Goal: Task Accomplishment & Management: Complete application form

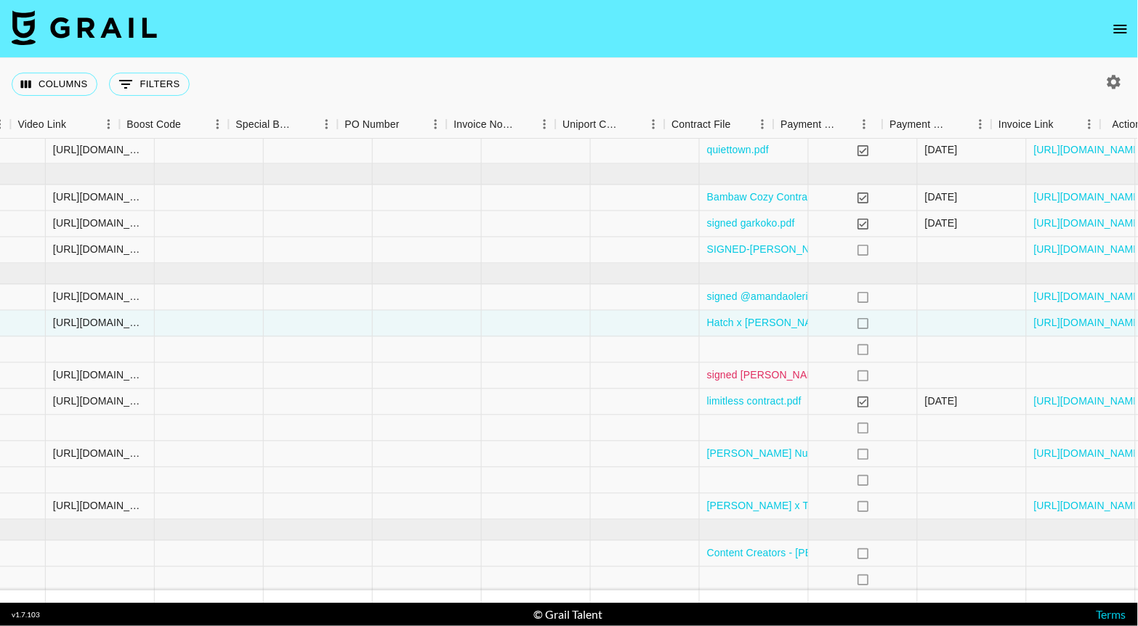
scroll to position [95, 1946]
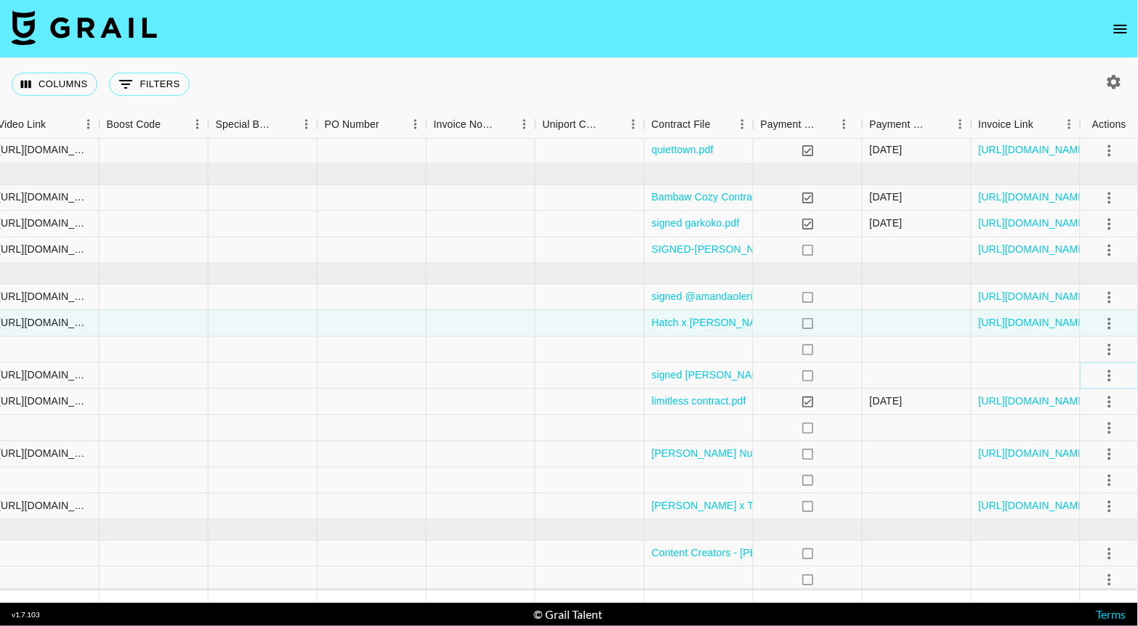
click at [1108, 377] on icon "select merge strategy" at bounding box center [1109, 376] width 3 height 12
click at [1080, 512] on div "Approve" at bounding box center [1078, 509] width 44 height 17
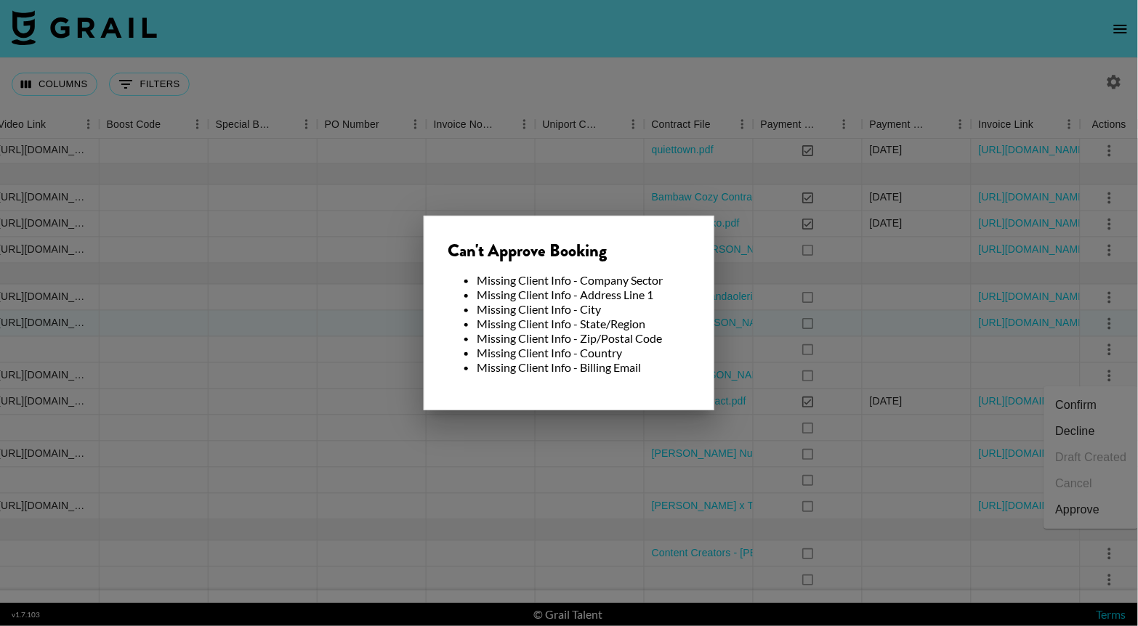
click at [699, 123] on div at bounding box center [569, 313] width 1138 height 626
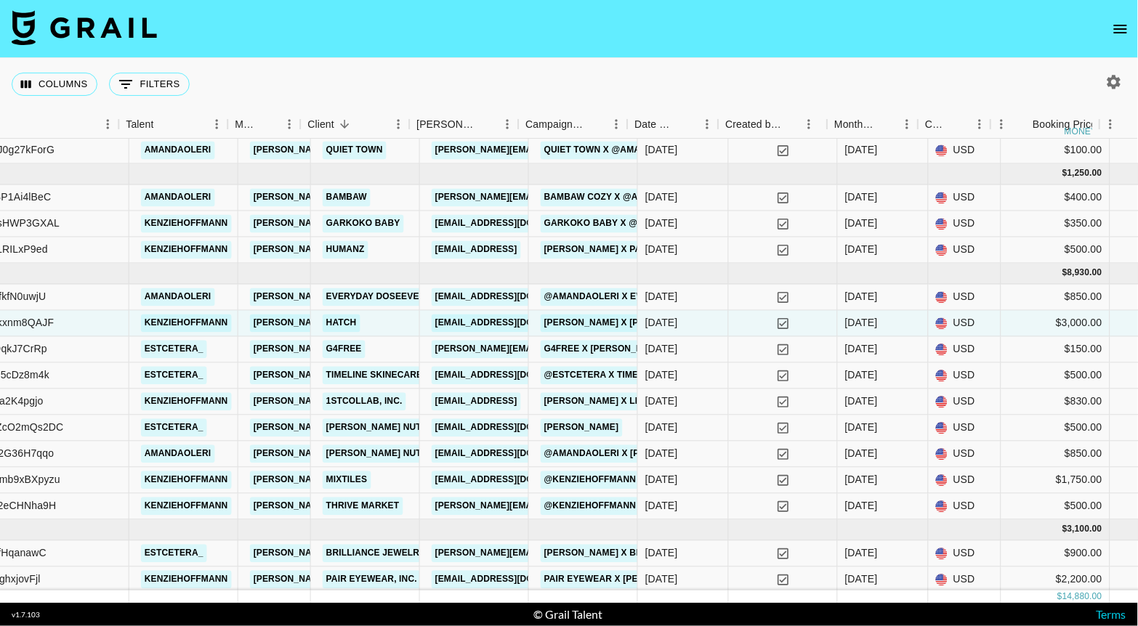
scroll to position [95, 312]
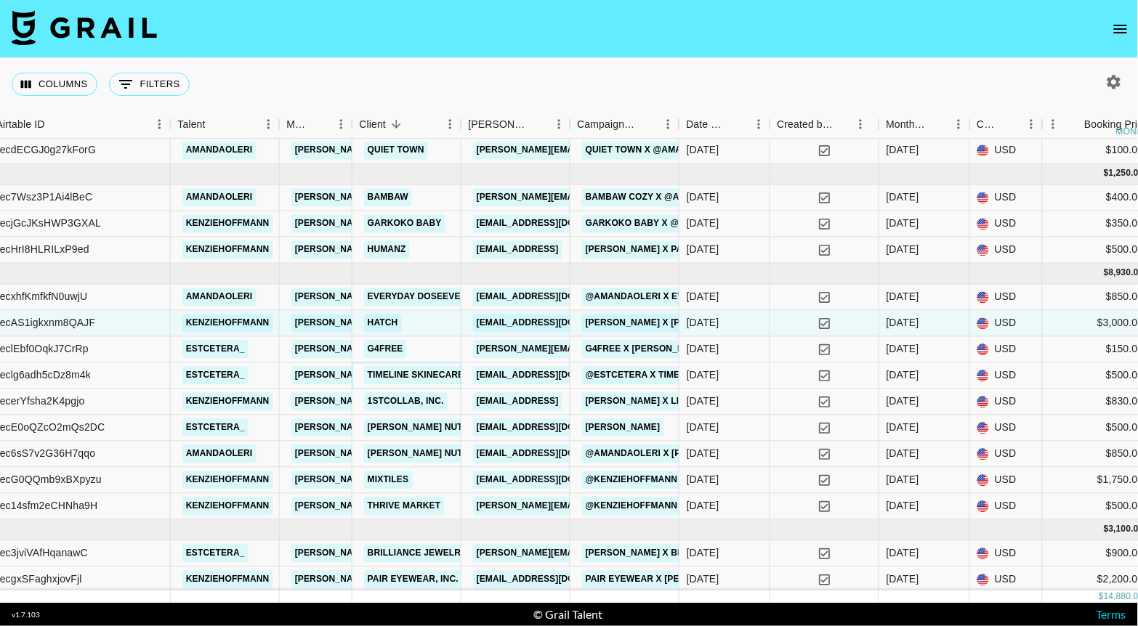
click at [443, 370] on link "Timeline Skinecare" at bounding box center [416, 376] width 104 height 18
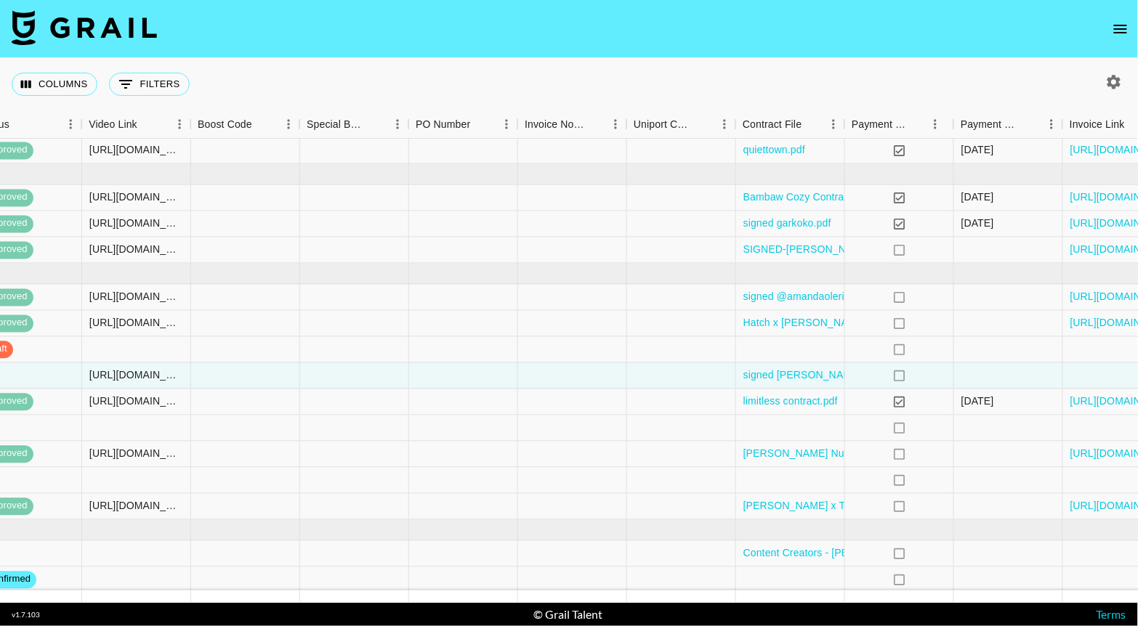
scroll to position [95, 1946]
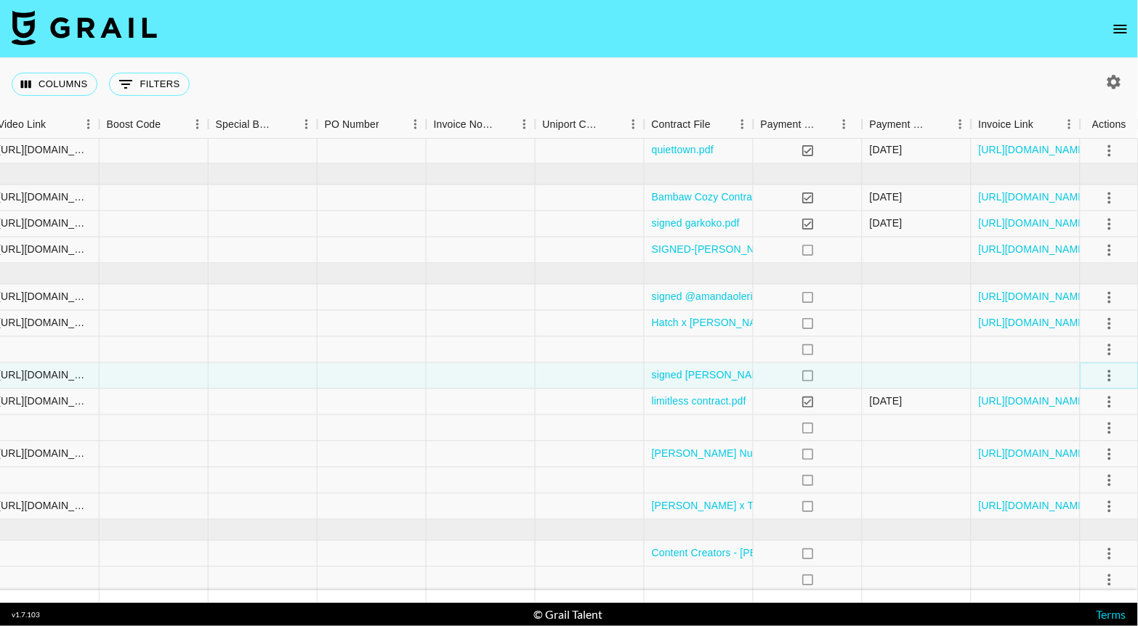
click at [1108, 374] on icon "select merge strategy" at bounding box center [1109, 376] width 3 height 12
click at [1063, 515] on div "Approve" at bounding box center [1078, 509] width 44 height 17
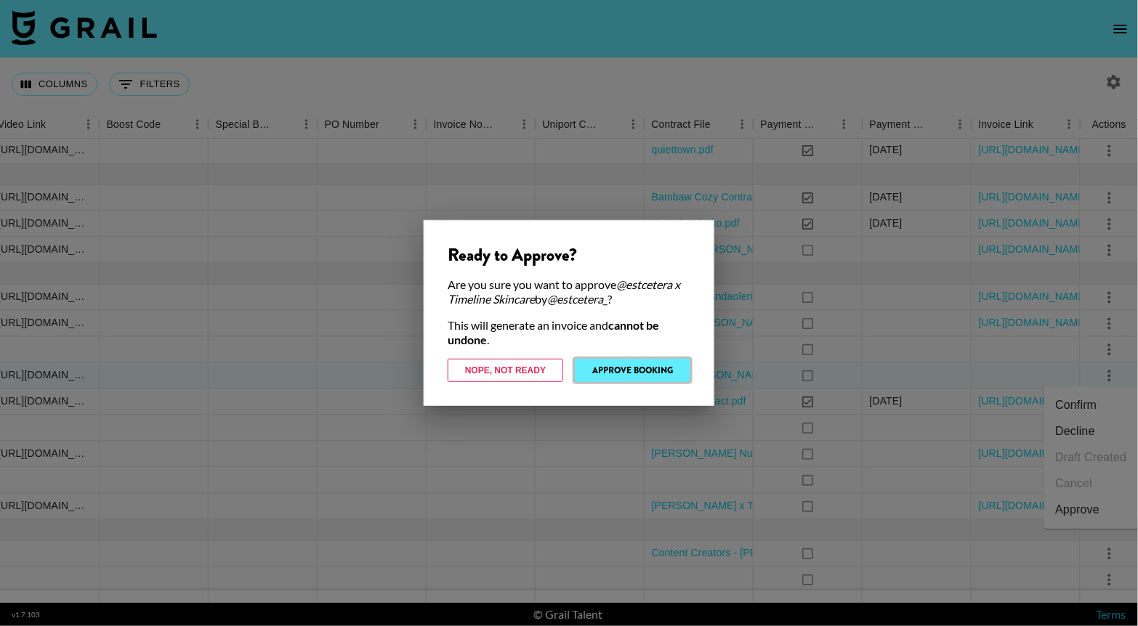
click at [659, 365] on button "Approve Booking" at bounding box center [633, 370] width 116 height 23
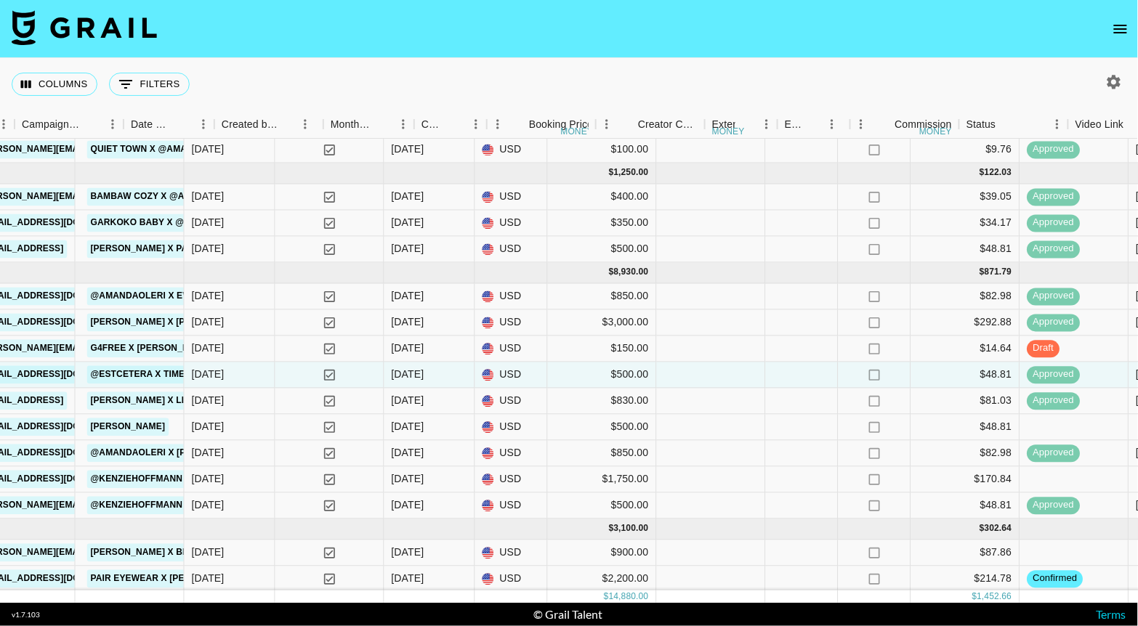
scroll to position [96, 868]
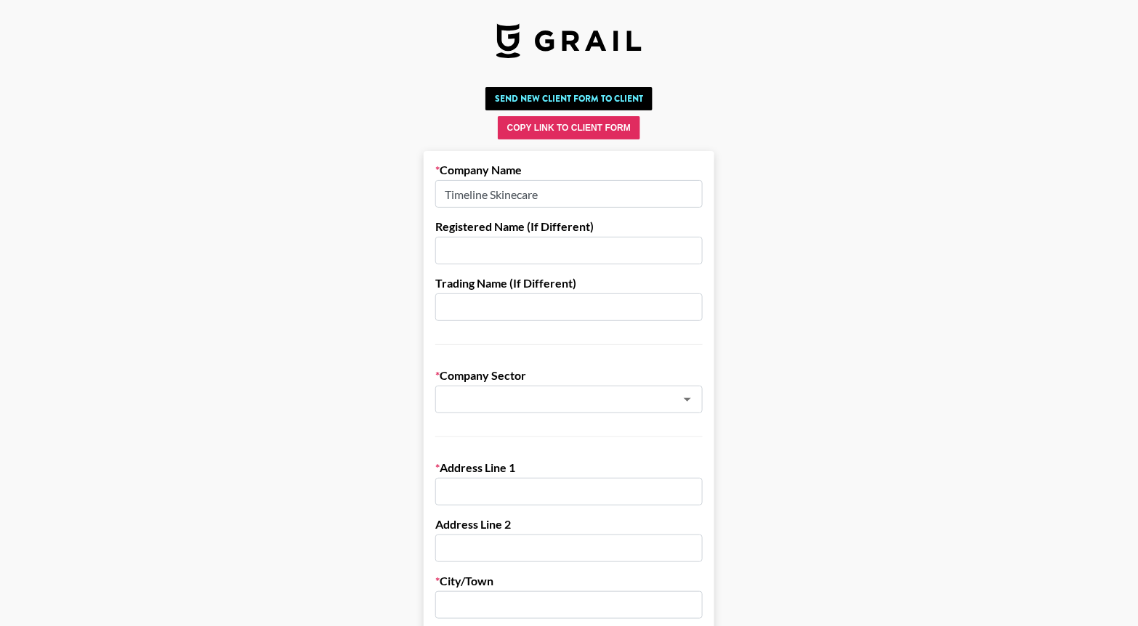
click at [487, 246] on input "text" at bounding box center [568, 251] width 267 height 28
type input "timeline longevity, Inc"
click at [493, 400] on input "text" at bounding box center [549, 400] width 211 height 17
type input "b"
type input "s"
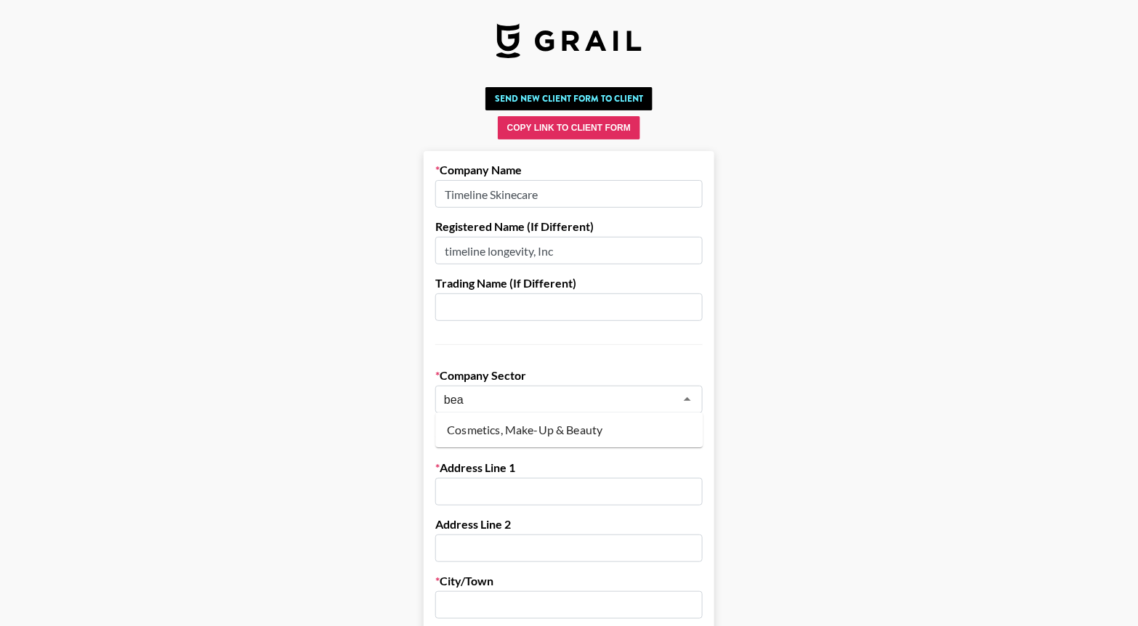
click at [531, 436] on li "Cosmetics, Make-Up & Beauty" at bounding box center [568, 430] width 267 height 23
type input "Cosmetics, Make-Up & Beauty"
click at [498, 486] on input "text" at bounding box center [568, 492] width 267 height 28
type input "824 U.S. Highway 1"
click at [466, 552] on input "text" at bounding box center [568, 549] width 267 height 28
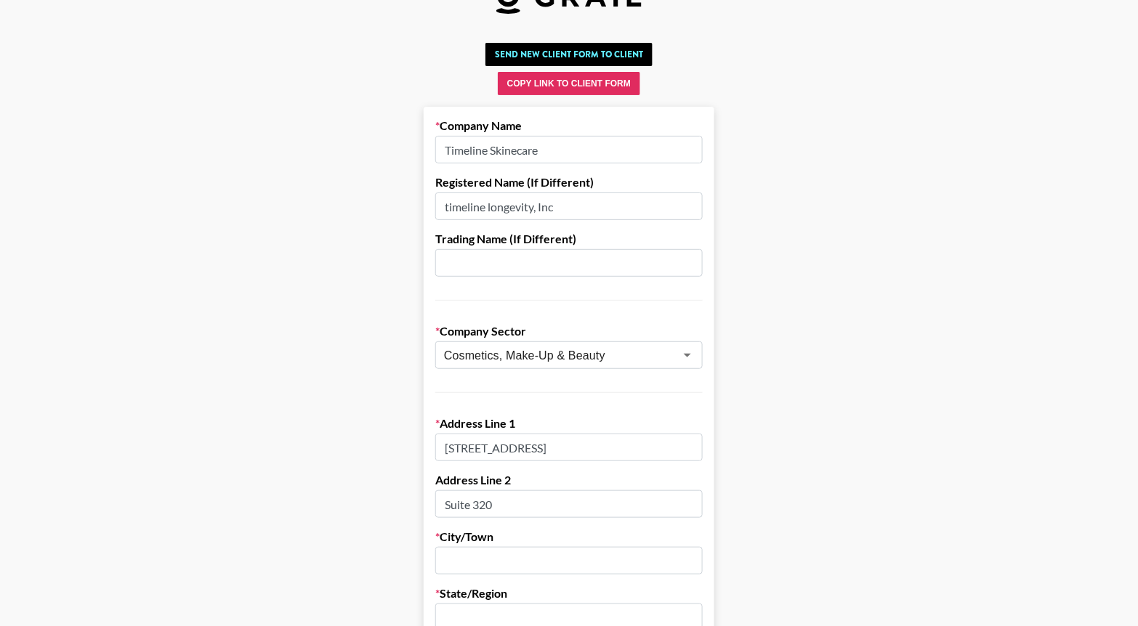
scroll to position [134, 0]
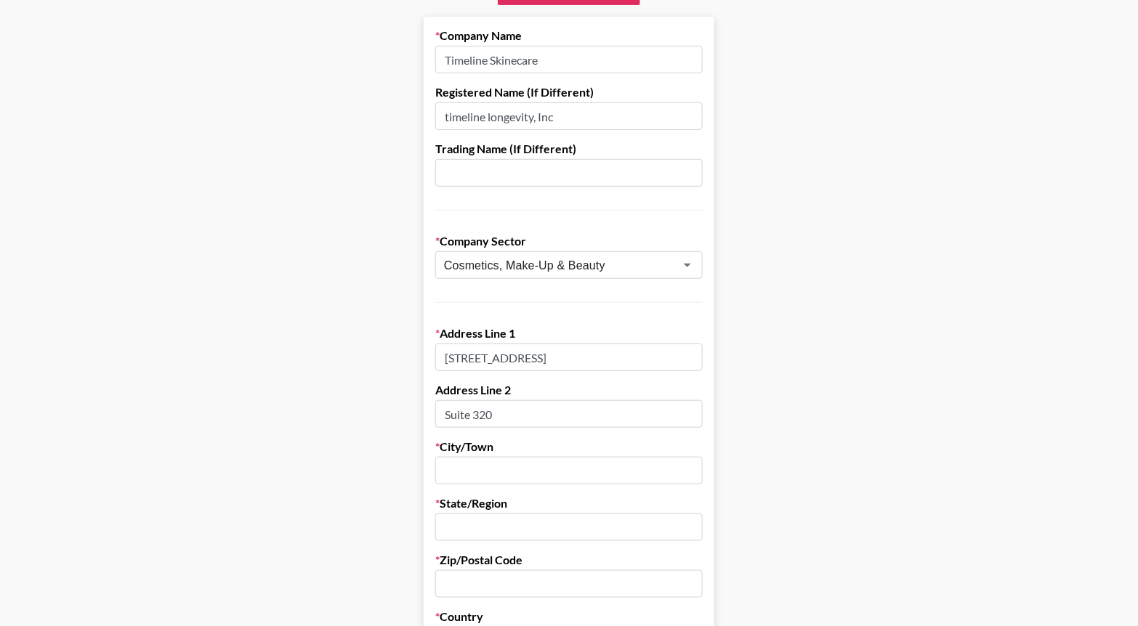
type input "Suite 320"
click at [469, 466] on input "text" at bounding box center [568, 471] width 267 height 28
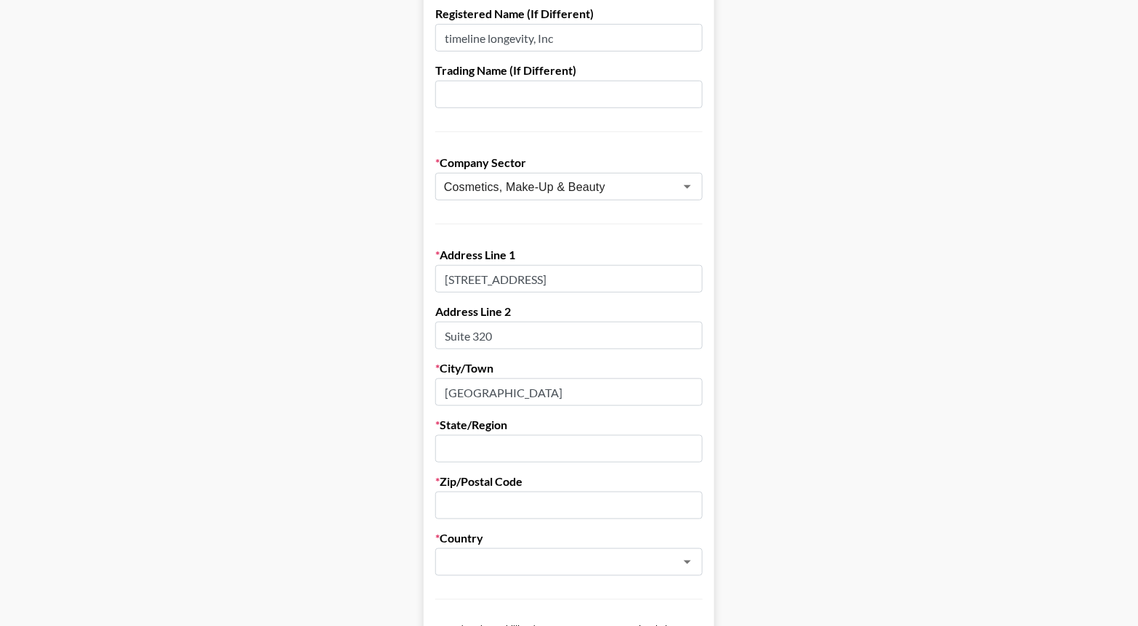
scroll to position [234, 0]
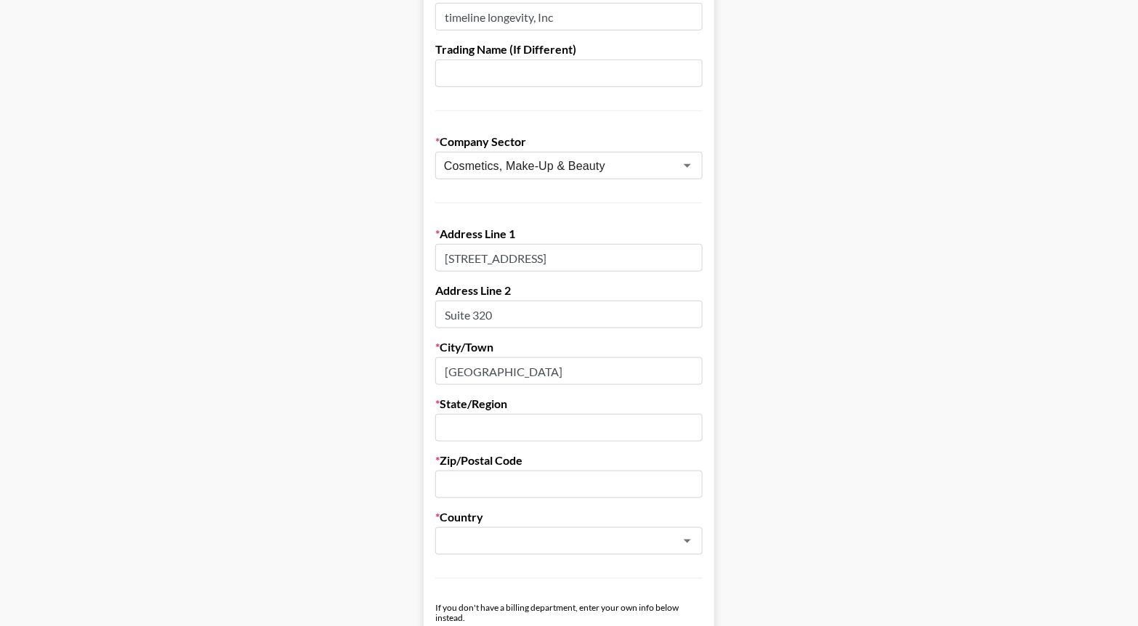
type input "North Palm Beach"
click at [473, 429] on input "text" at bounding box center [568, 428] width 267 height 28
type input "Florida"
click at [520, 465] on label "Zip/Postal Code" at bounding box center [568, 460] width 267 height 15
click at [520, 473] on input "text" at bounding box center [568, 485] width 267 height 28
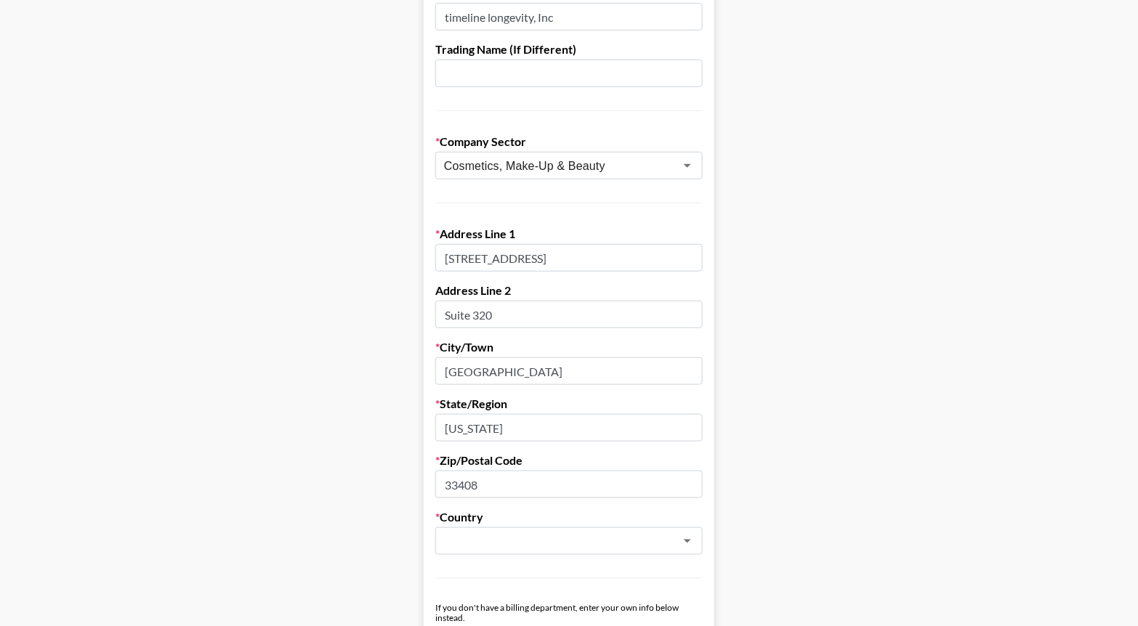
type input "33408"
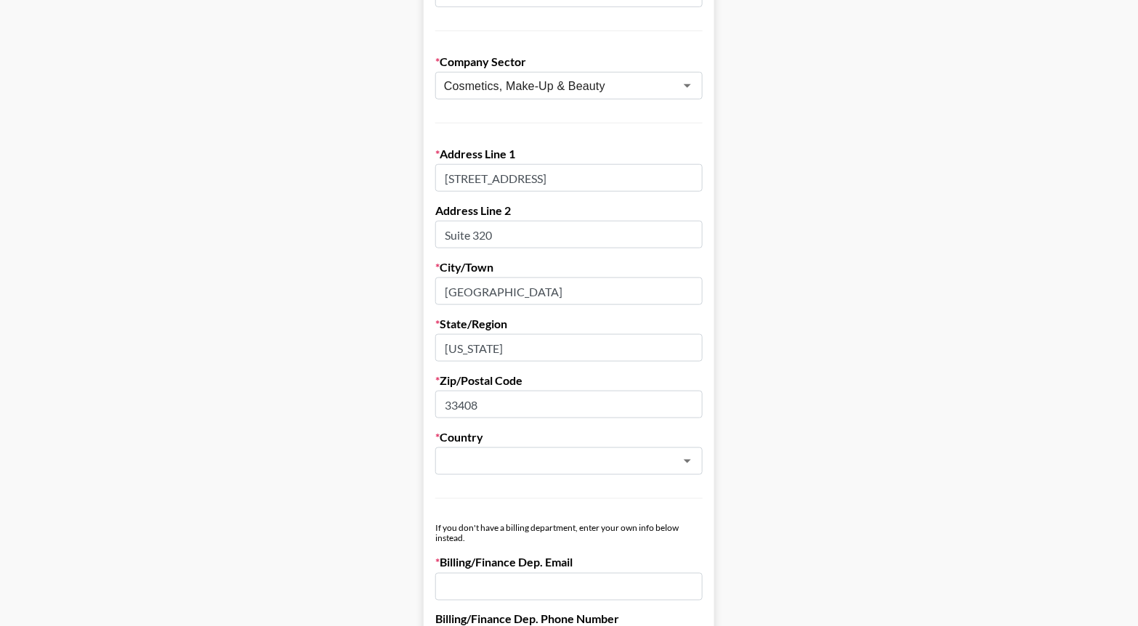
scroll to position [330, 0]
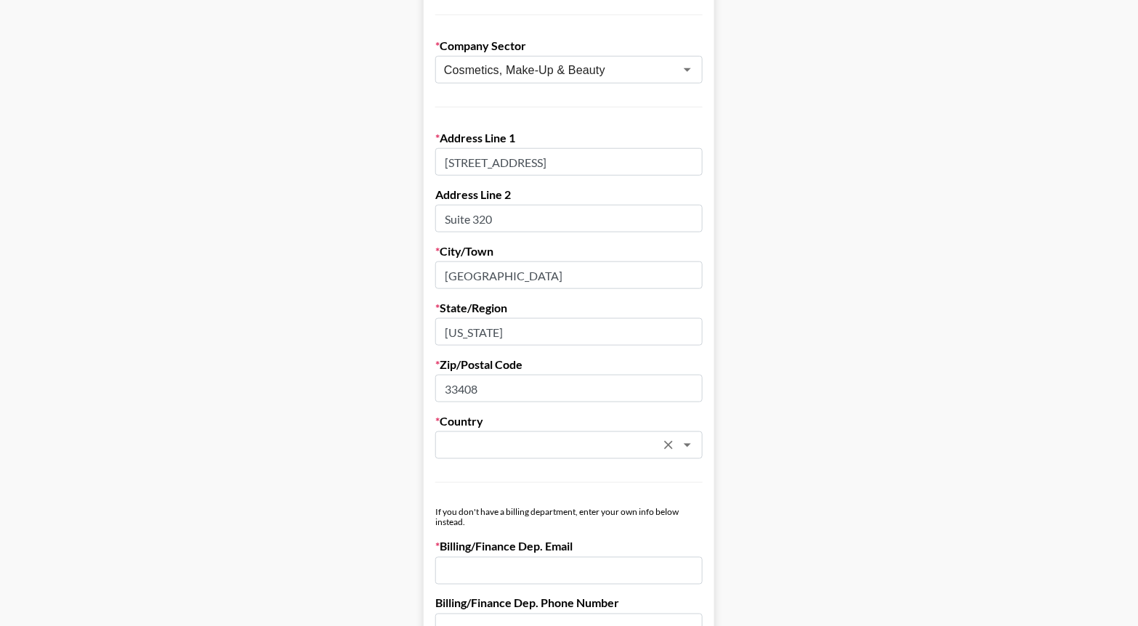
click at [668, 445] on icon "Clear" at bounding box center [668, 445] width 9 height 9
click at [685, 446] on icon "Open" at bounding box center [687, 445] width 17 height 17
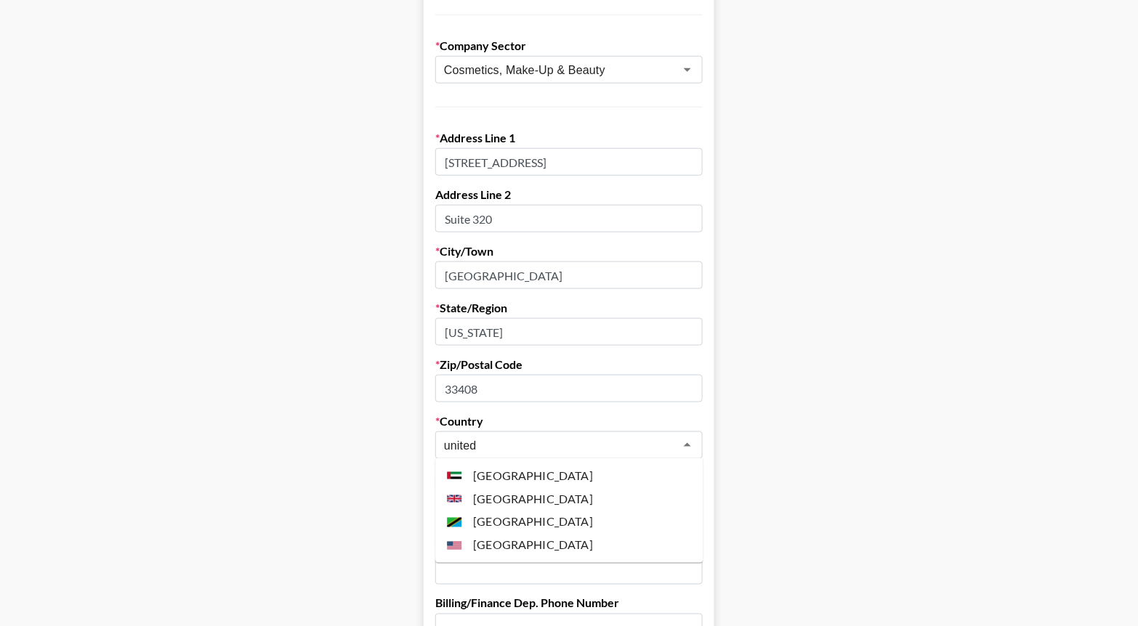
click at [639, 540] on li "United States" at bounding box center [568, 545] width 267 height 23
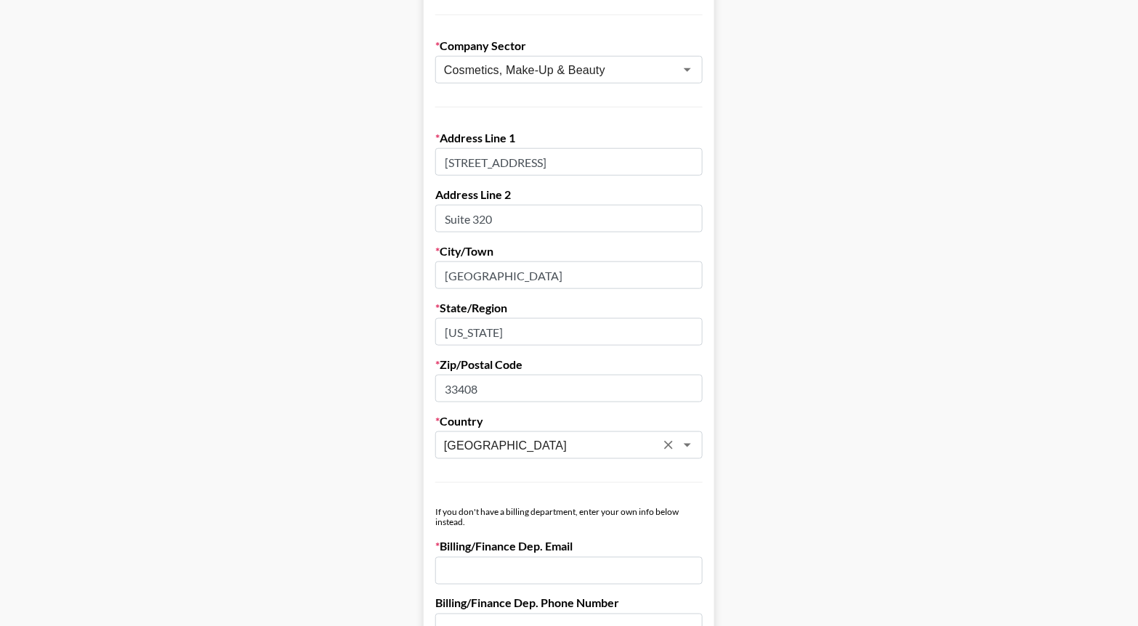
type input "United States"
click at [791, 522] on main "Send New Client Form to Client Copy Link to Client Form Company Name Timeline S…" at bounding box center [569, 499] width 1115 height 1497
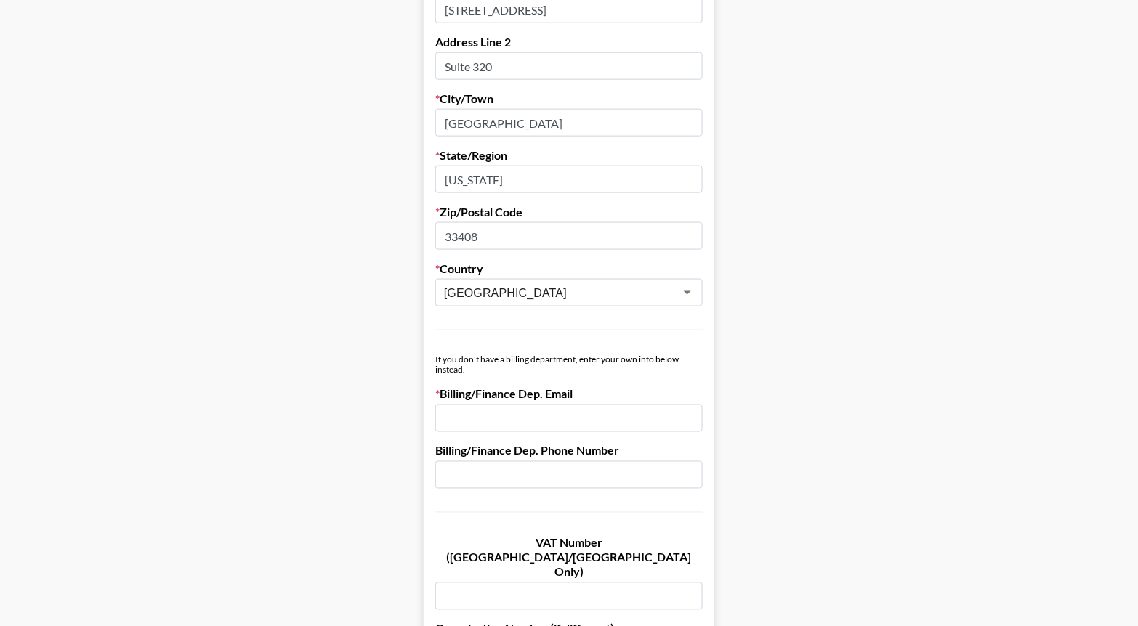
scroll to position [517, 0]
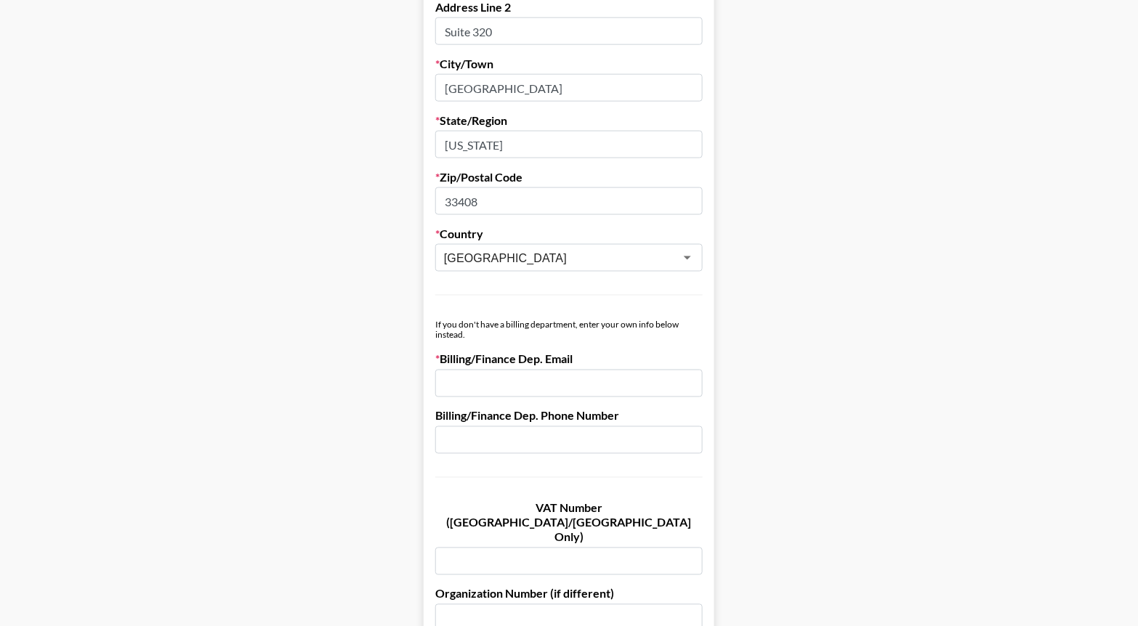
click at [514, 378] on input "email" at bounding box center [568, 384] width 267 height 28
paste input "[EMAIL_ADDRESS][DOMAIN_NAME]"
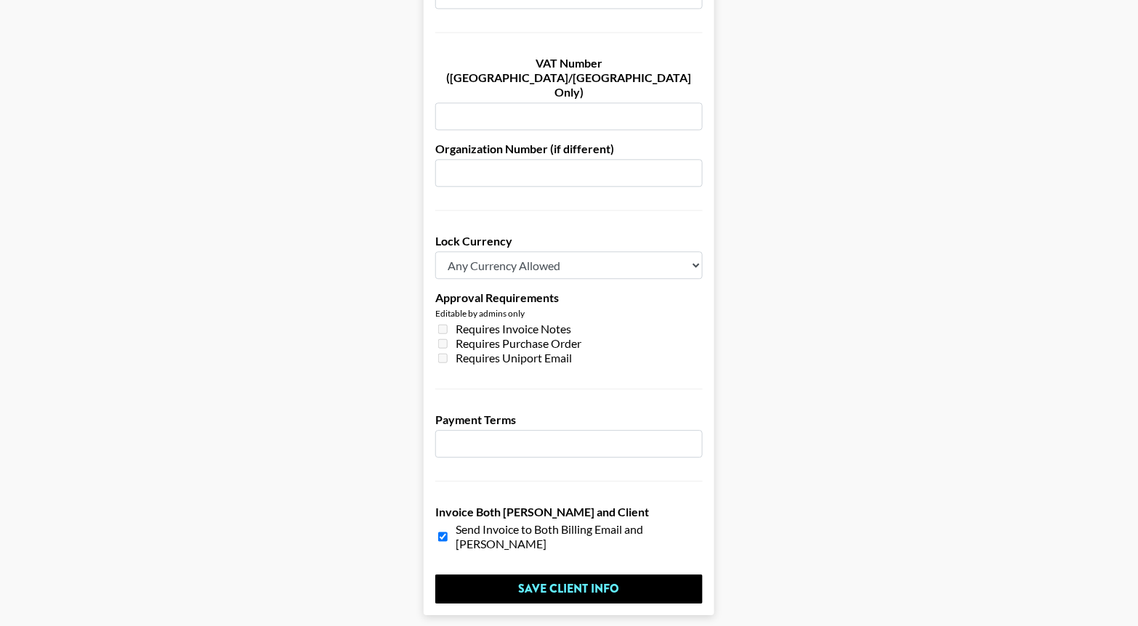
scroll to position [964, 0]
type input "[EMAIL_ADDRESS][DOMAIN_NAME]"
click at [504, 429] on input "number" at bounding box center [568, 443] width 267 height 28
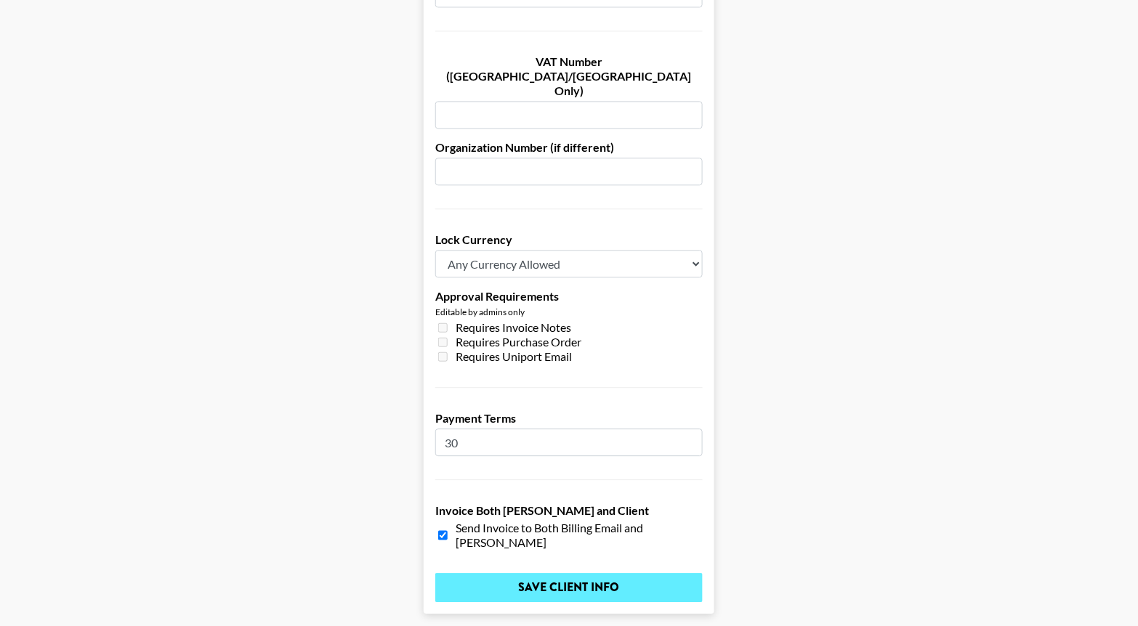
type input "30"
click at [533, 573] on input "Save Client Info" at bounding box center [568, 587] width 267 height 29
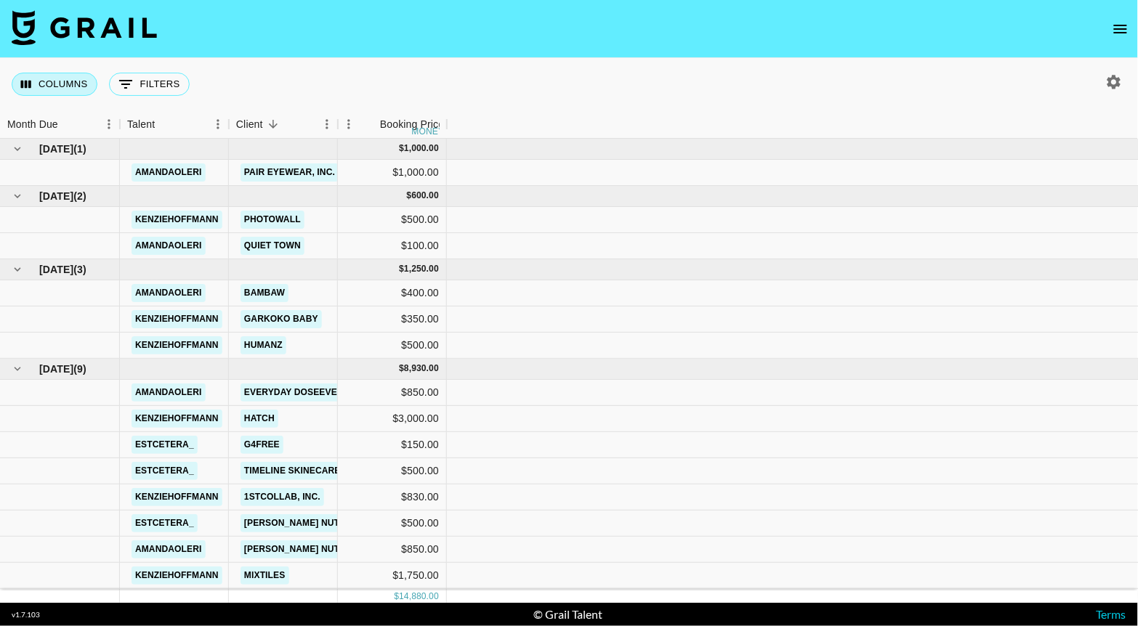
click at [82, 81] on button "Columns" at bounding box center [55, 84] width 86 height 23
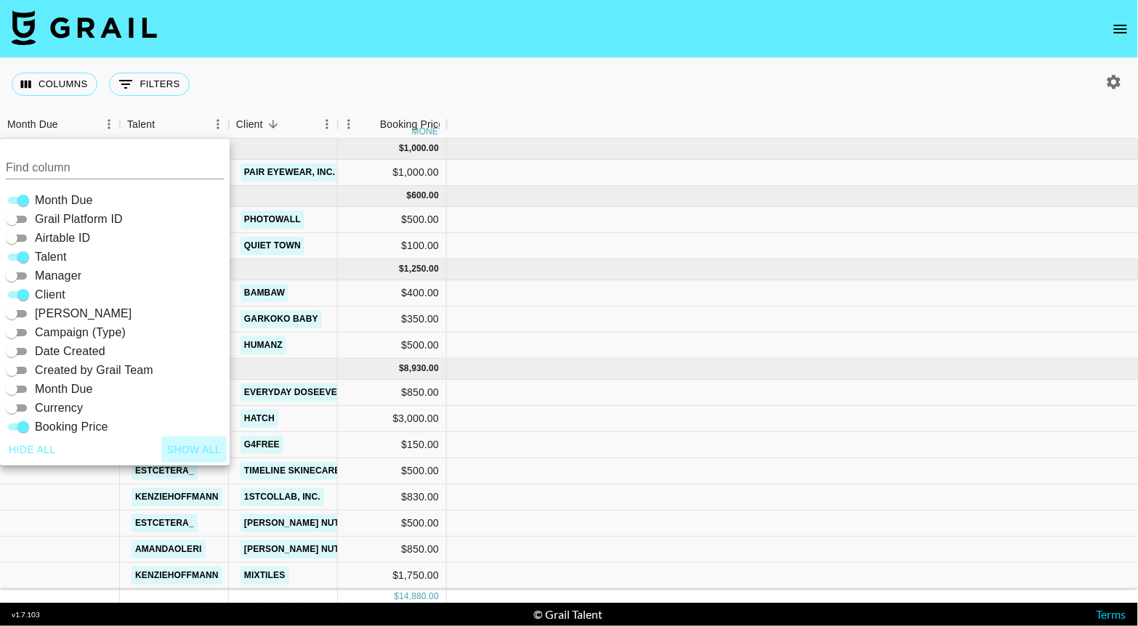
click at [201, 447] on button "Show all" at bounding box center [194, 450] width 66 height 27
checkbox input "true"
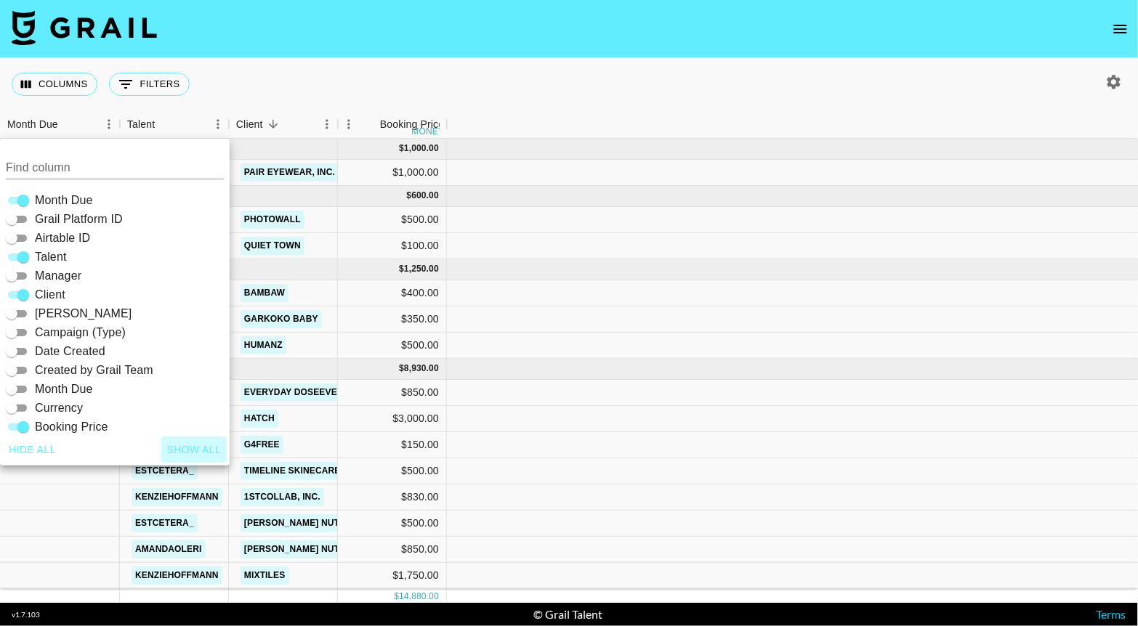
checkbox input "true"
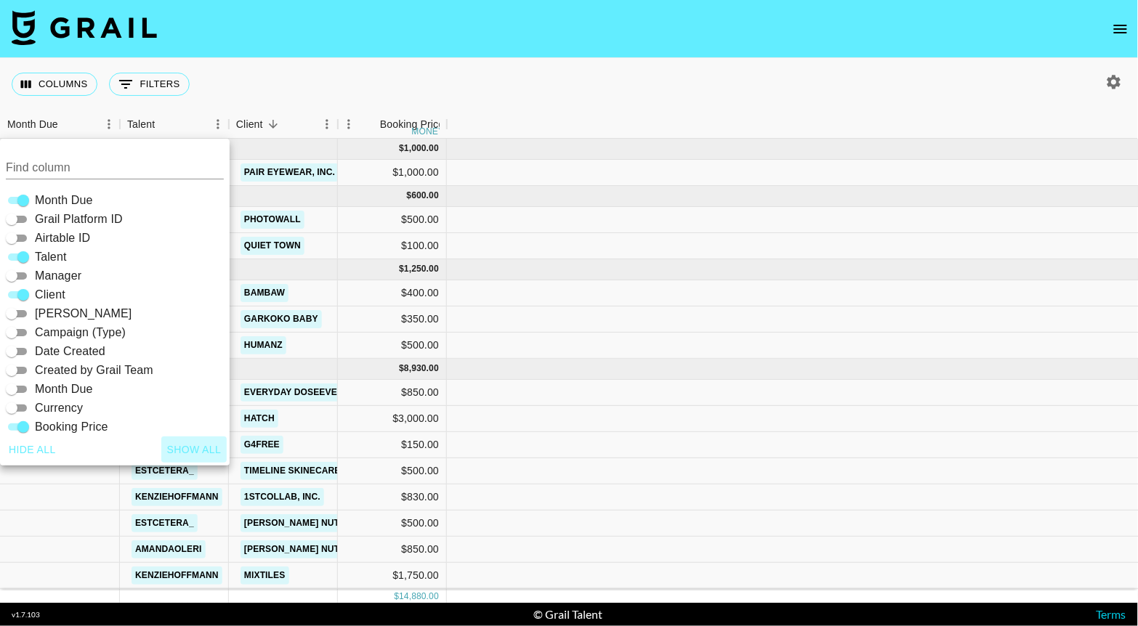
checkbox input "true"
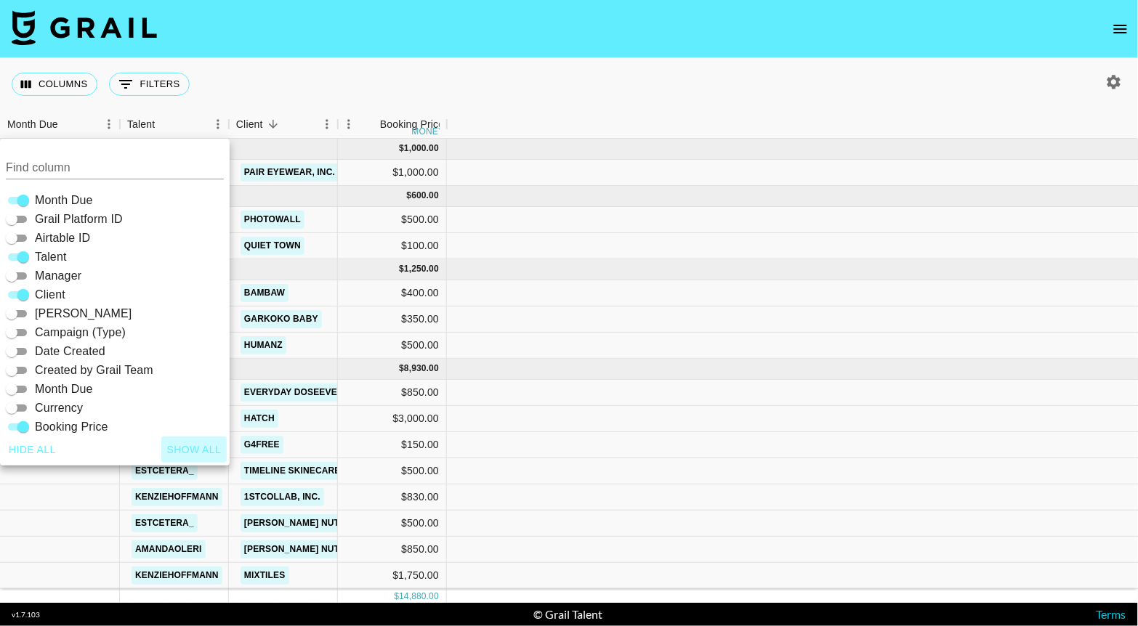
checkbox input "true"
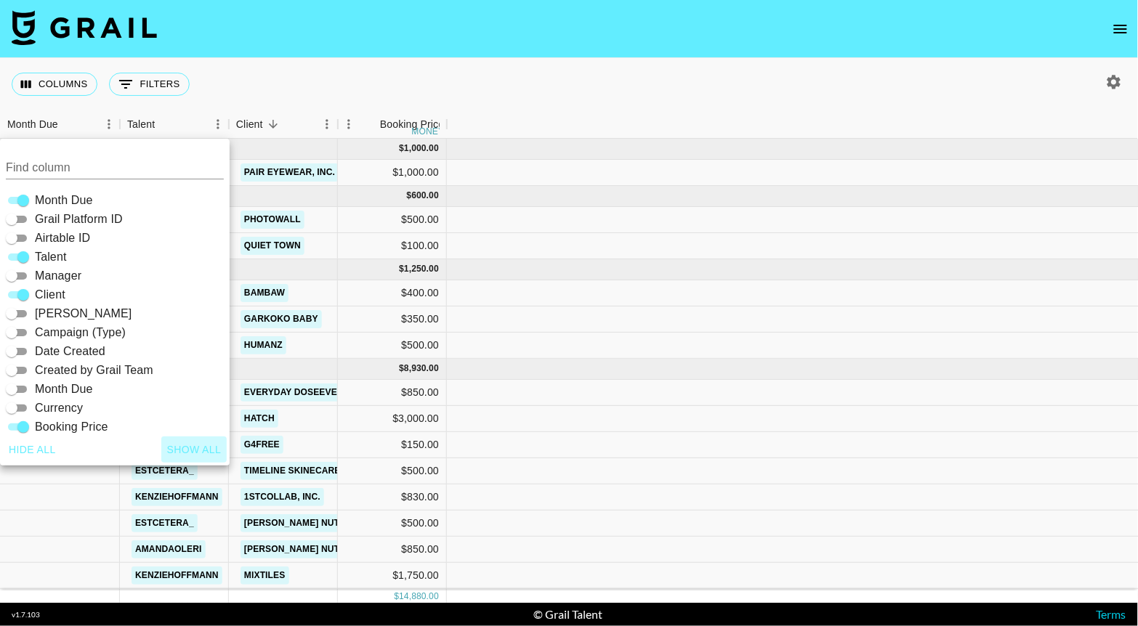
checkbox input "true"
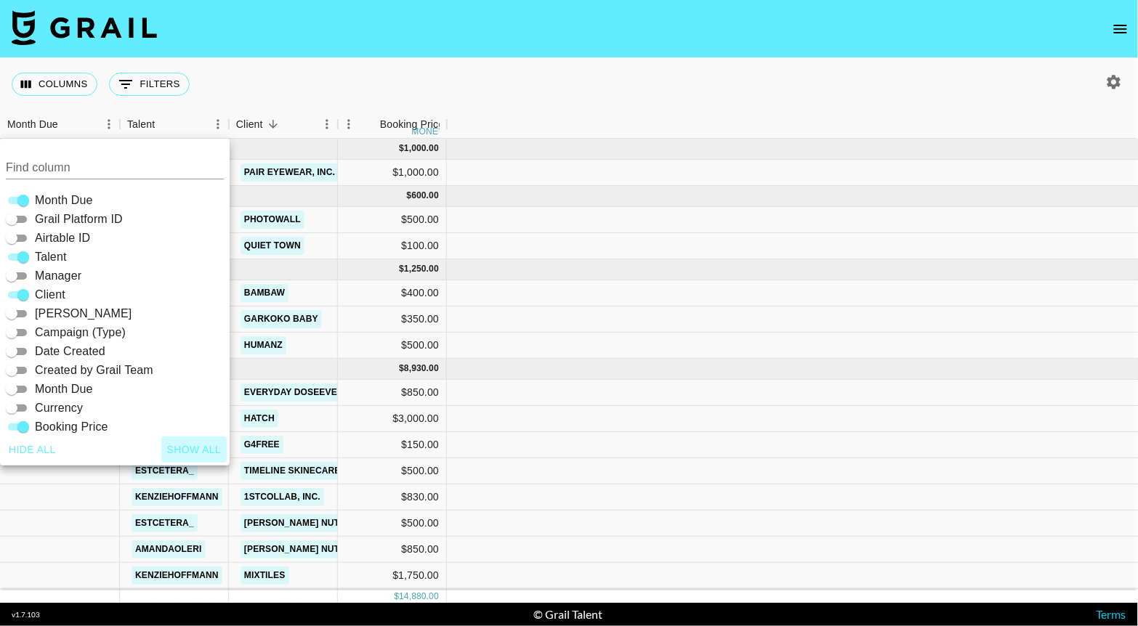
checkbox input "true"
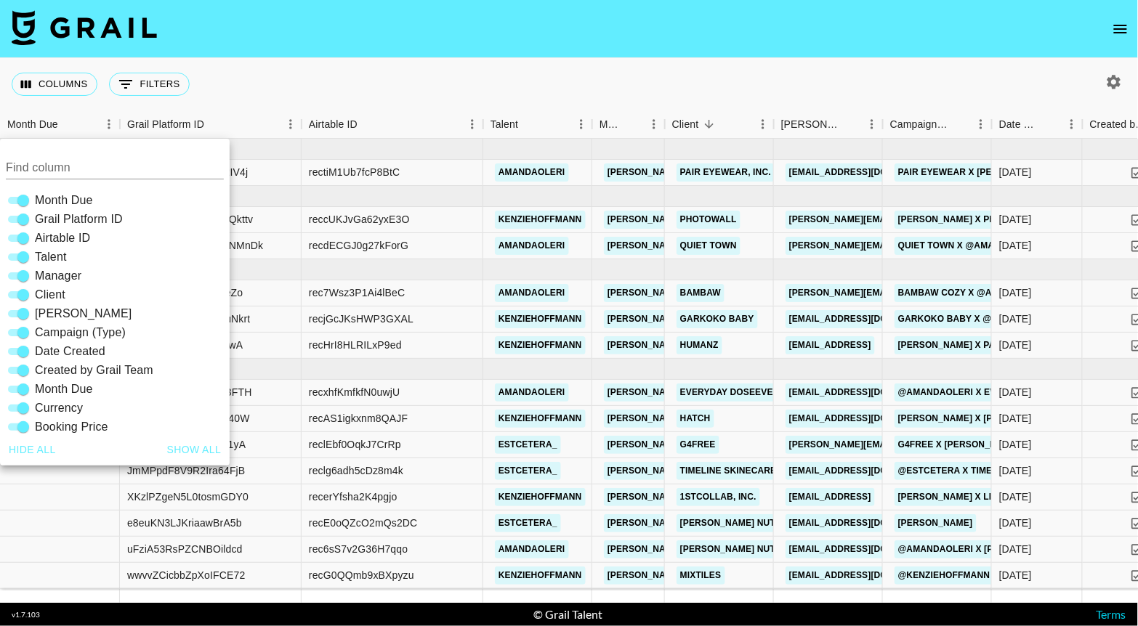
click at [506, 68] on div "Columns 0 Filters + Booking" at bounding box center [569, 84] width 1138 height 52
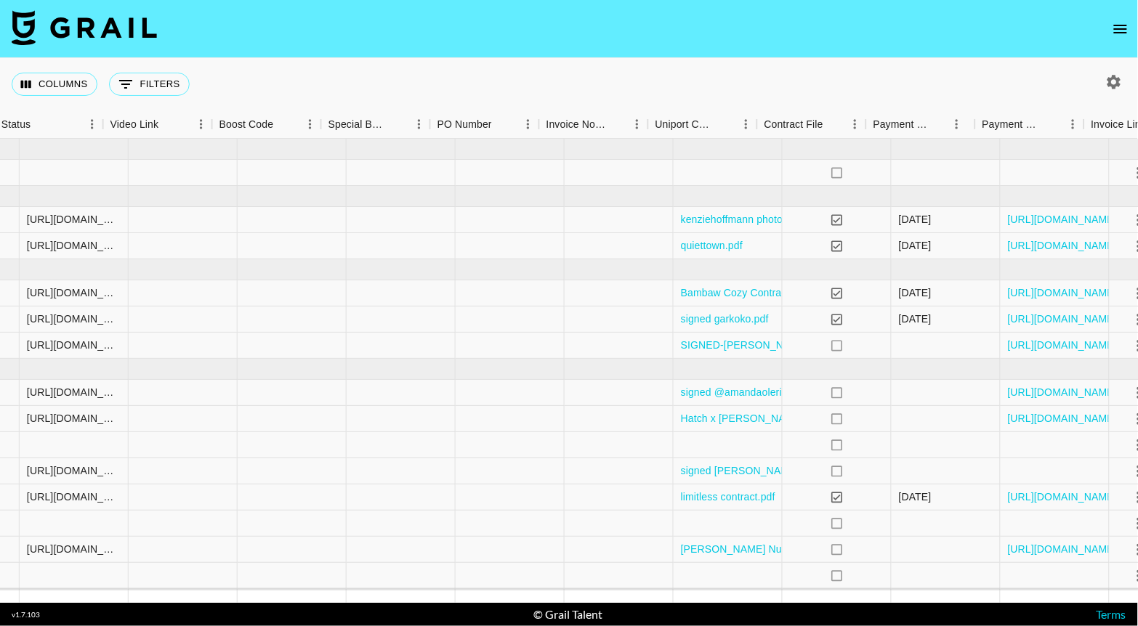
scroll to position [0, 1939]
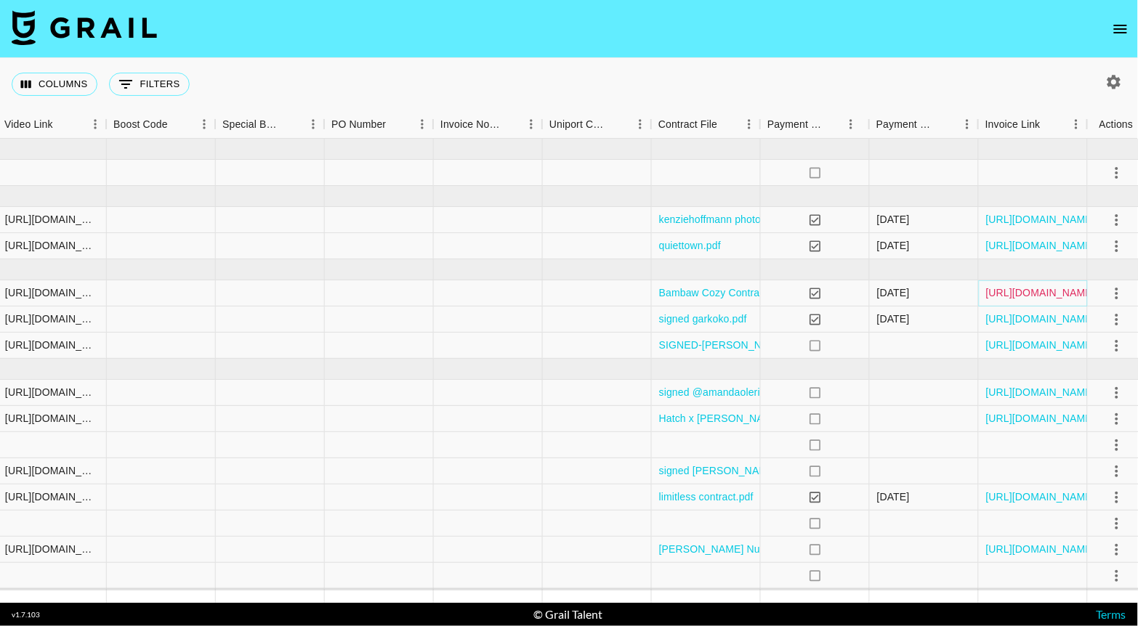
click at [1045, 287] on link "[URL][DOMAIN_NAME]" at bounding box center [1041, 293] width 110 height 15
